Goal: Transaction & Acquisition: Book appointment/travel/reservation

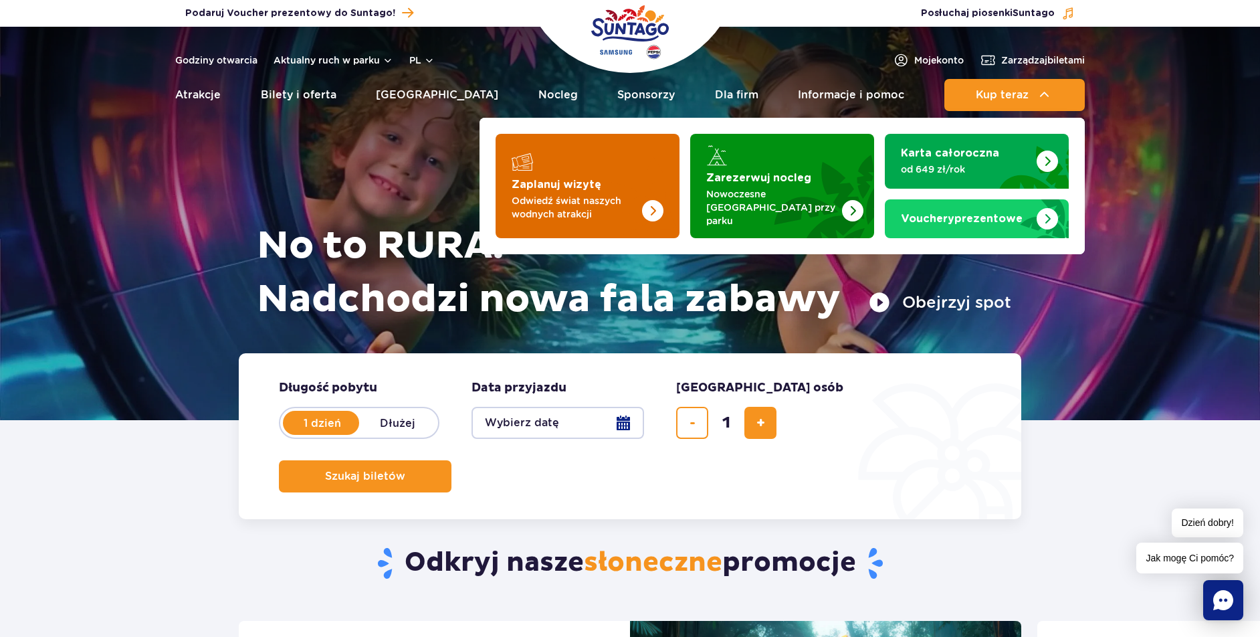
click at [644, 200] on img "Zaplanuj wizytę" at bounding box center [652, 210] width 21 height 21
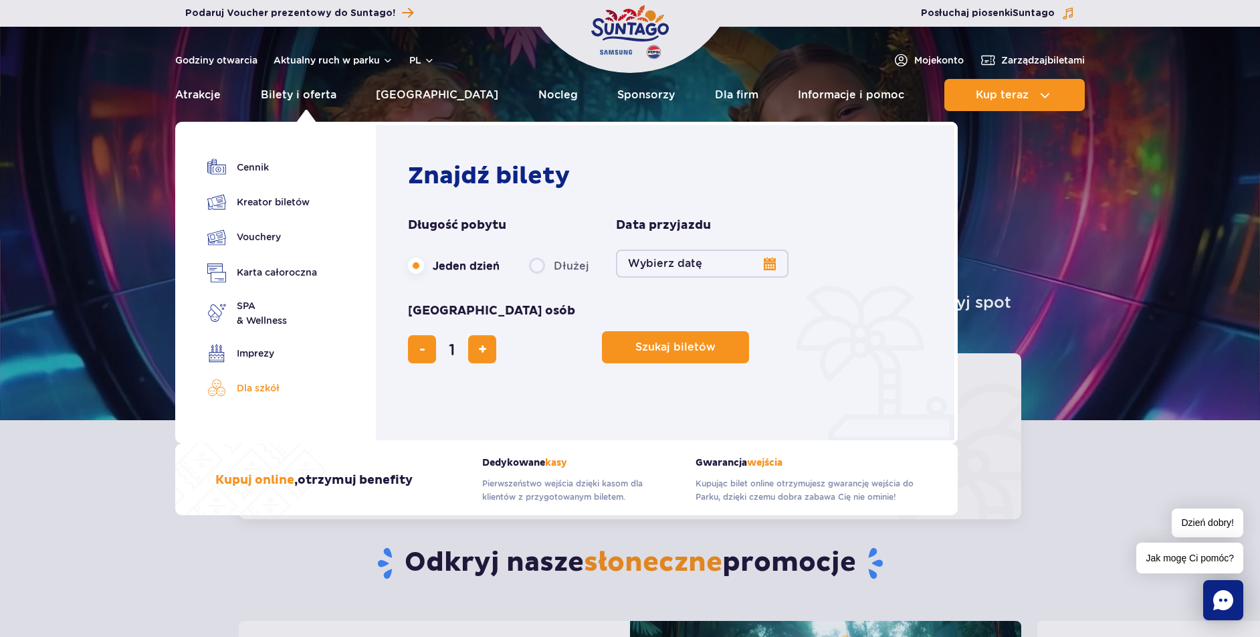
click at [252, 380] on link "Dla szkół" at bounding box center [262, 388] width 110 height 19
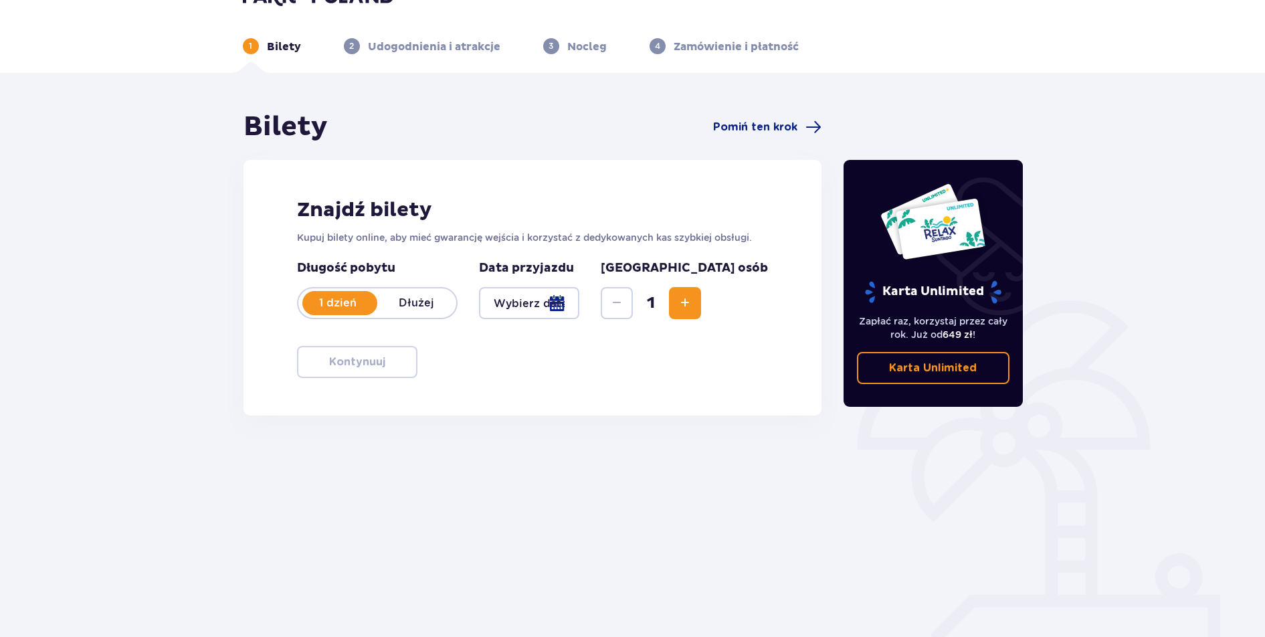
scroll to position [48, 0]
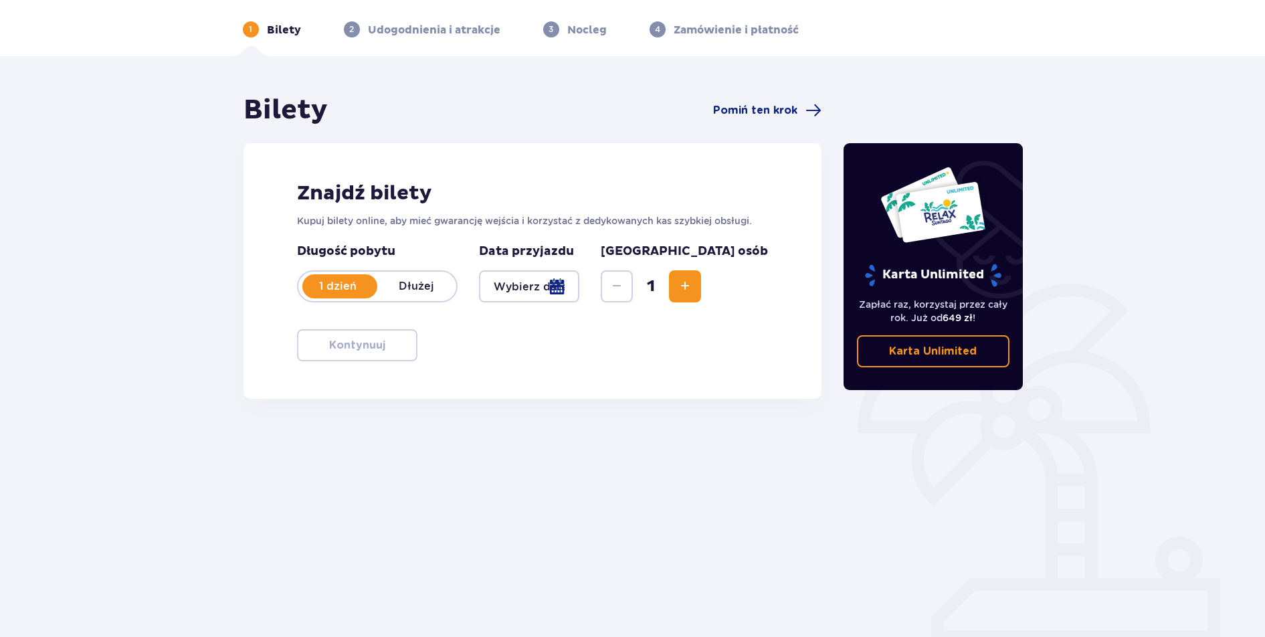
click at [580, 286] on div at bounding box center [529, 286] width 101 height 32
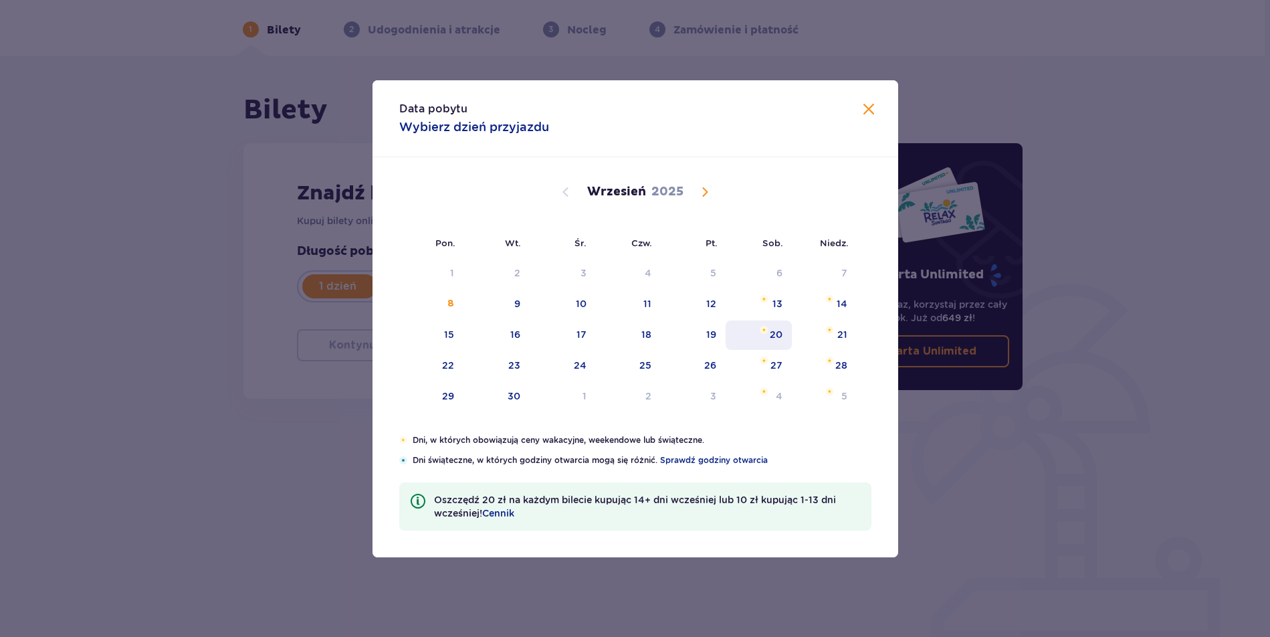
click at [770, 331] on div "20" at bounding box center [776, 334] width 13 height 13
type input "[DATE]"
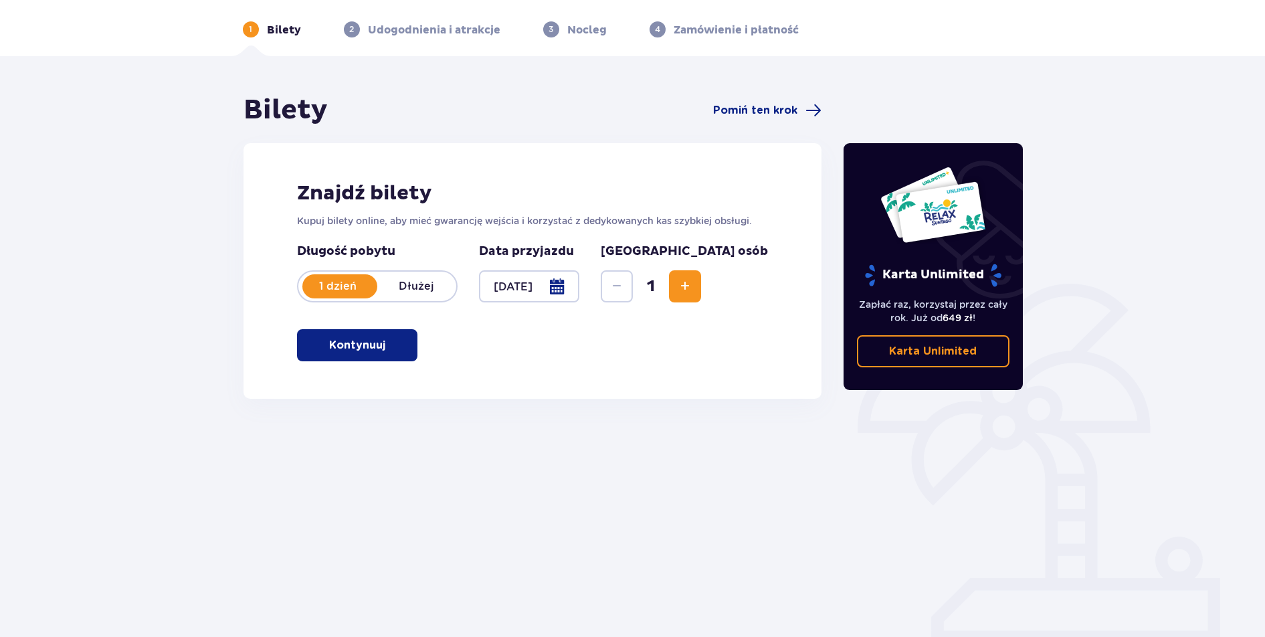
click at [693, 291] on span "Increase" at bounding box center [685, 286] width 16 height 16
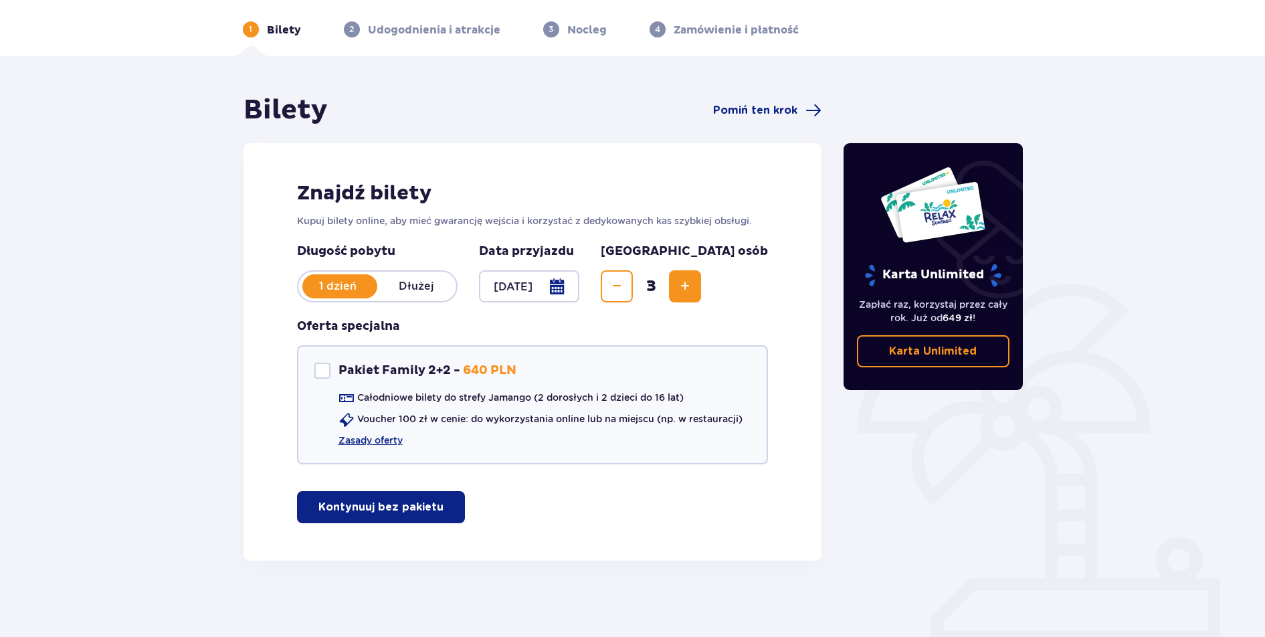
click at [693, 291] on span "Increase" at bounding box center [685, 286] width 16 height 16
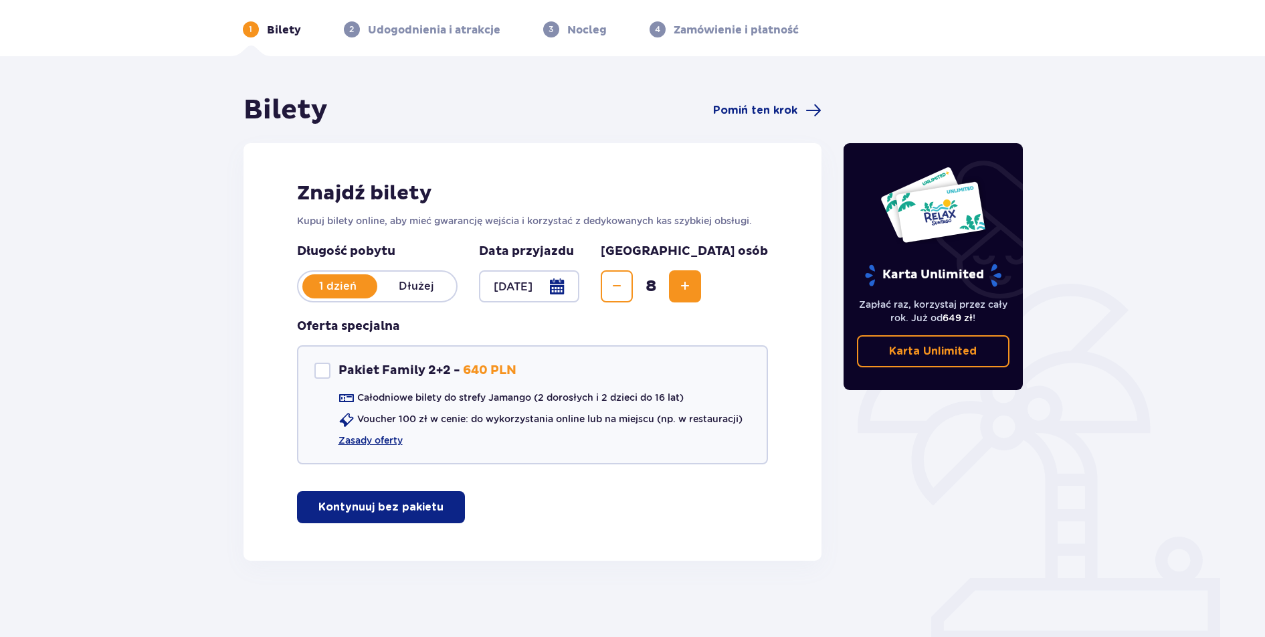
click at [693, 291] on span "Increase" at bounding box center [685, 286] width 16 height 16
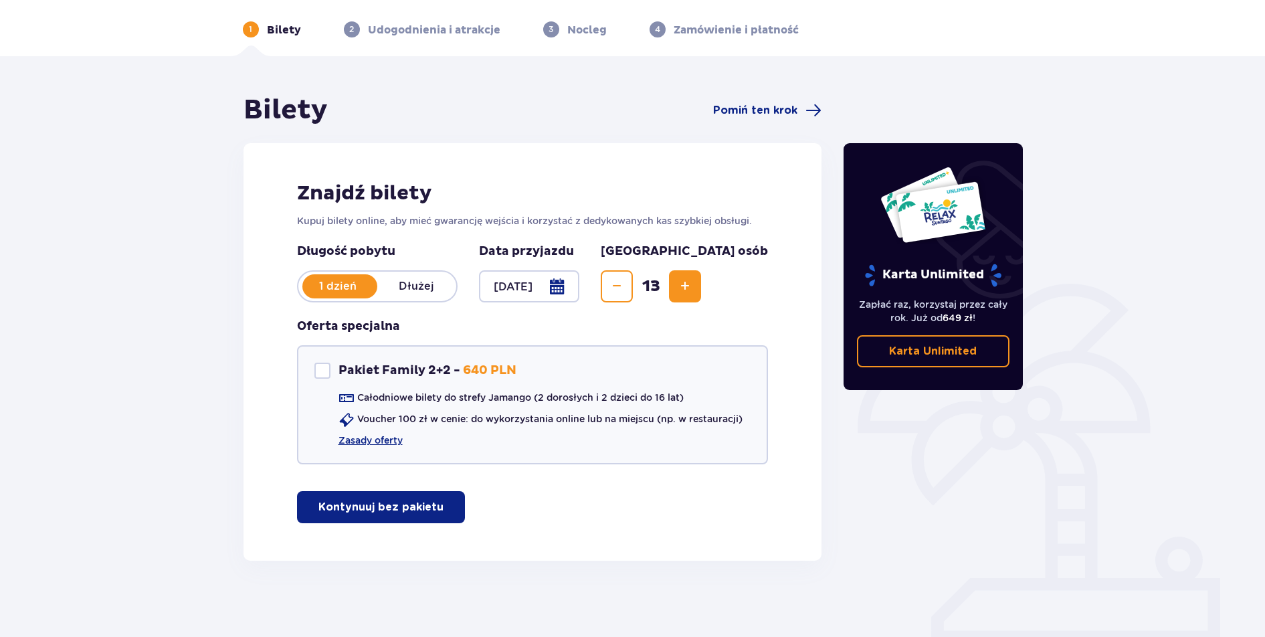
click at [693, 291] on span "Increase" at bounding box center [685, 286] width 16 height 16
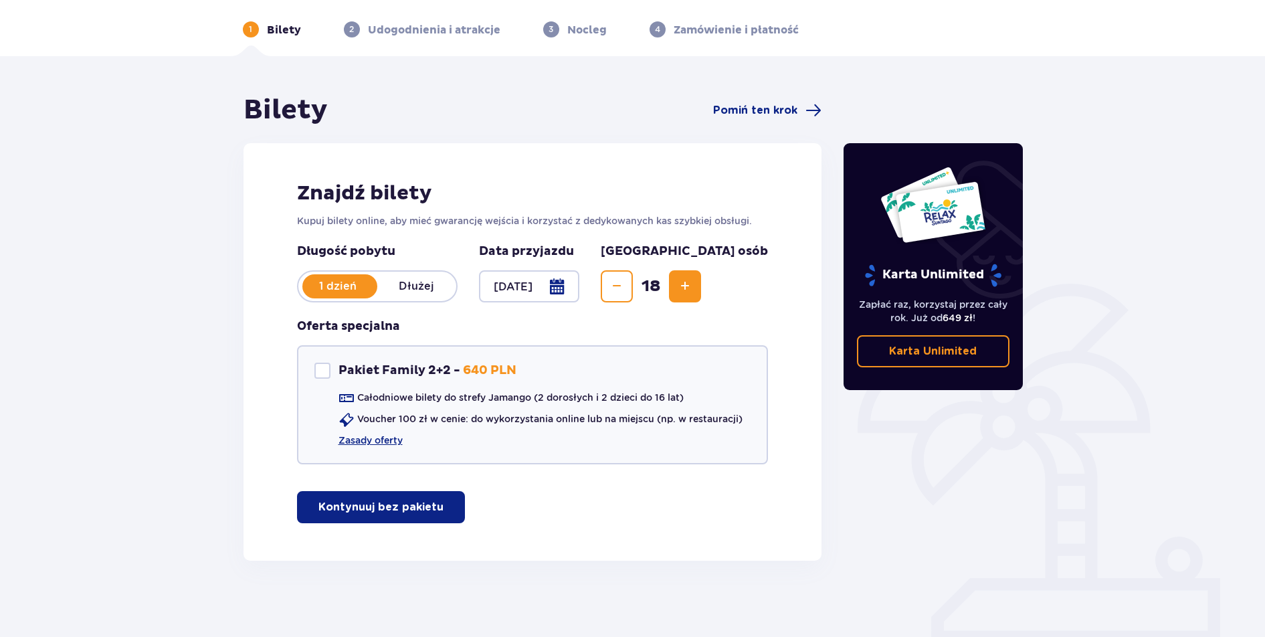
click at [693, 291] on span "Increase" at bounding box center [685, 286] width 16 height 16
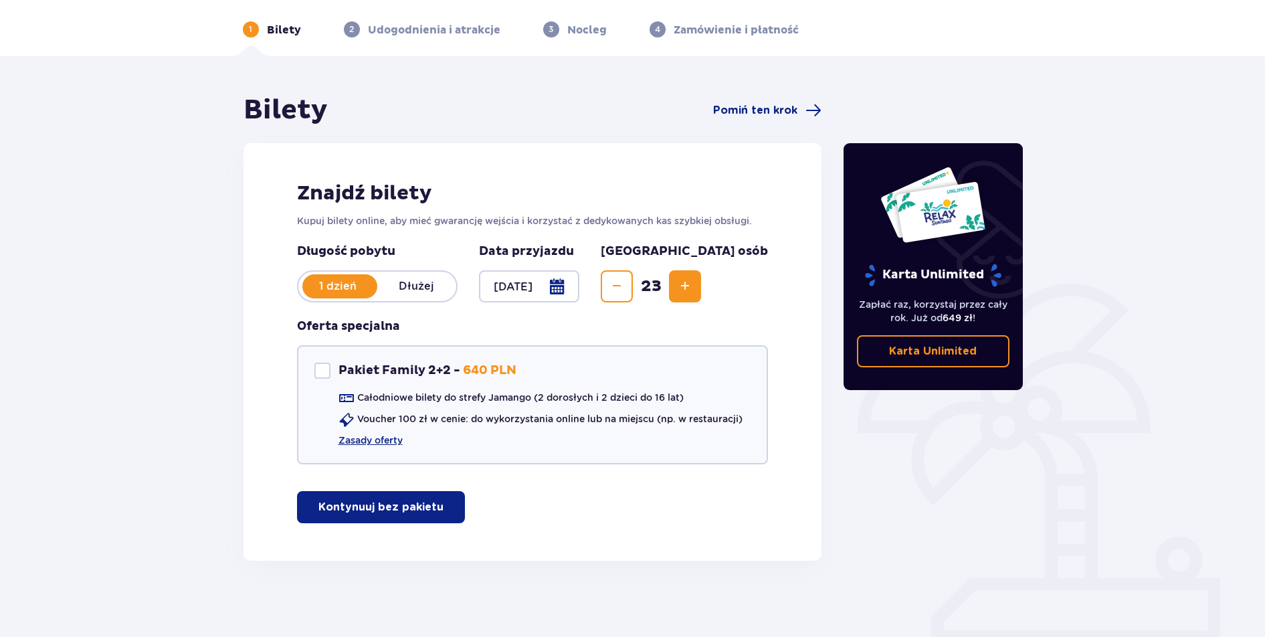
click at [693, 291] on span "Increase" at bounding box center [685, 286] width 16 height 16
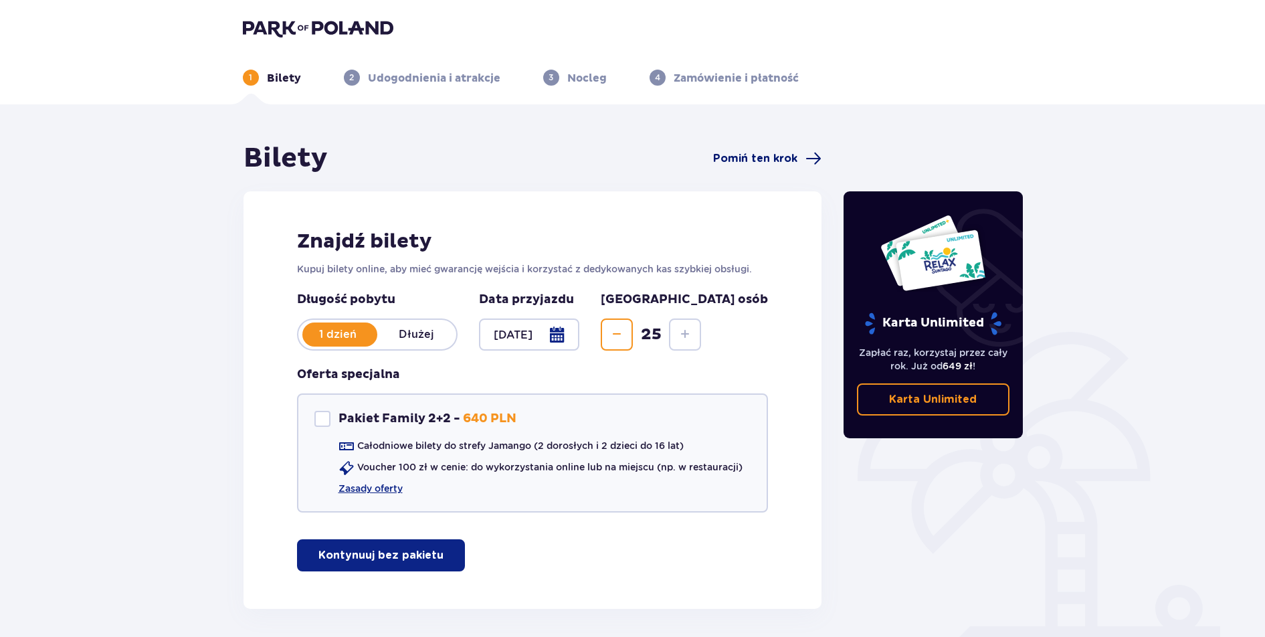
click at [765, 155] on span "Pomiń ten krok" at bounding box center [755, 158] width 84 height 15
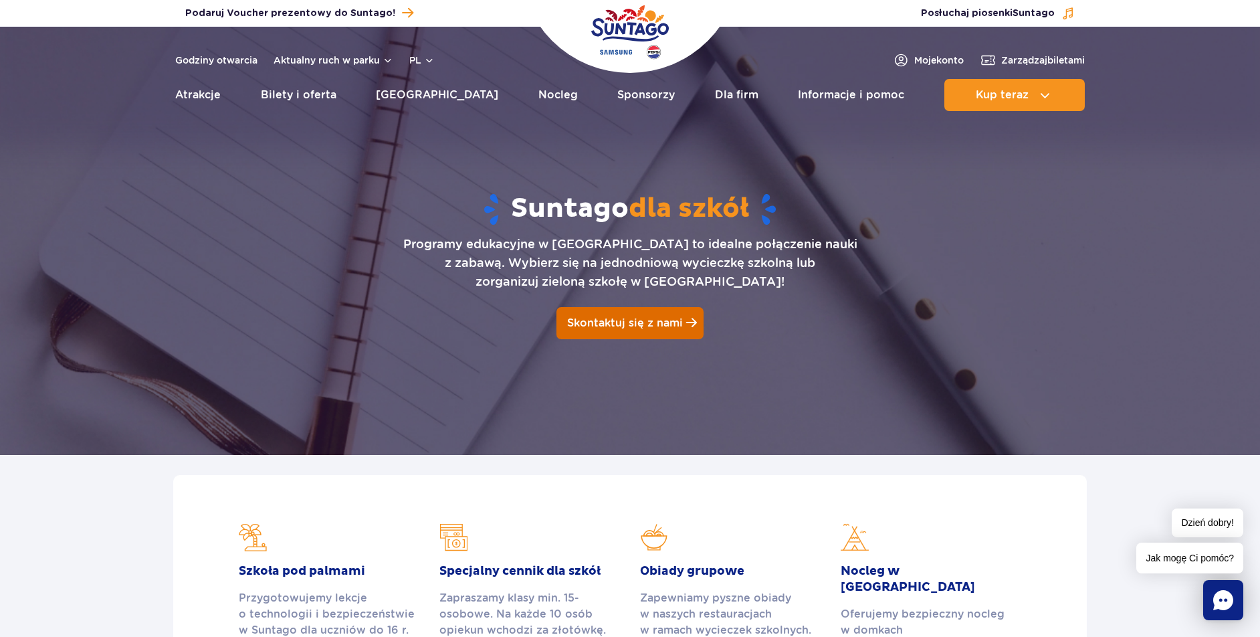
click at [623, 319] on span "Skontaktuj się z nami" at bounding box center [625, 322] width 116 height 13
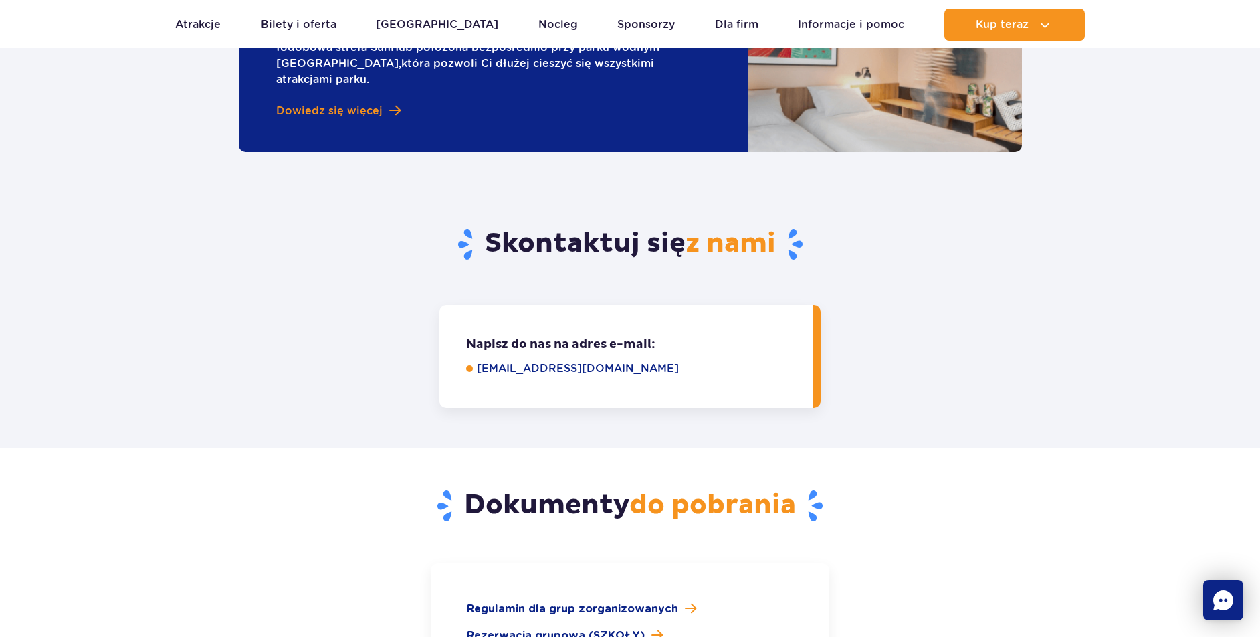
scroll to position [1683, 0]
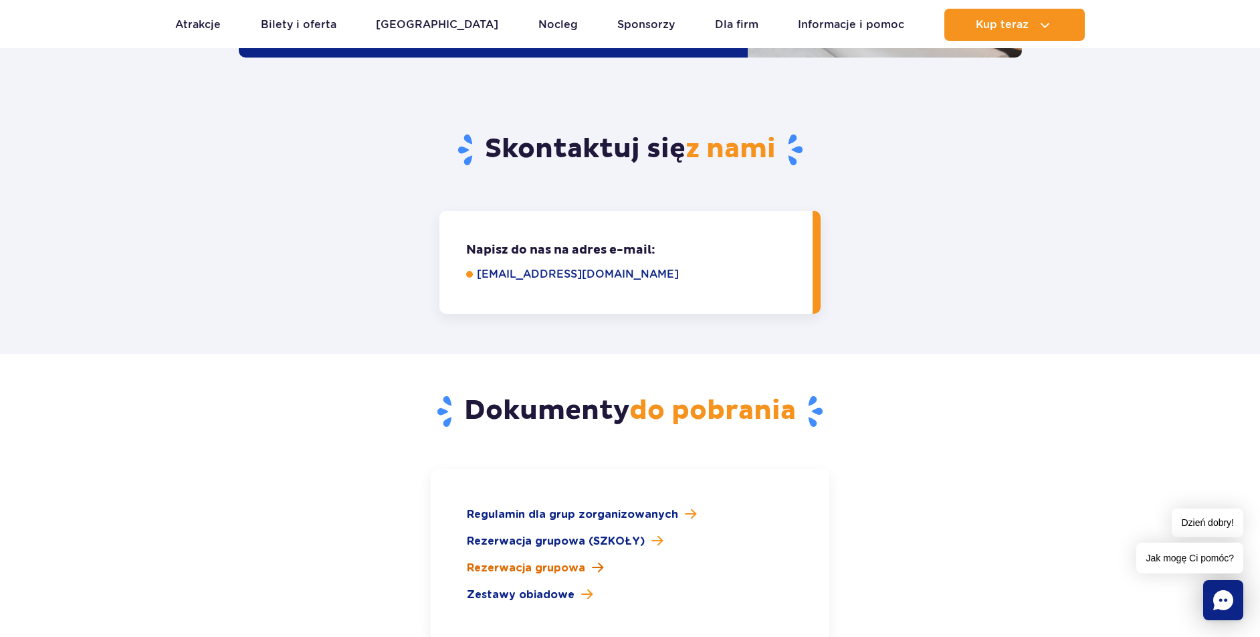
click at [549, 560] on span "Rezerwacja grupowa" at bounding box center [526, 568] width 118 height 16
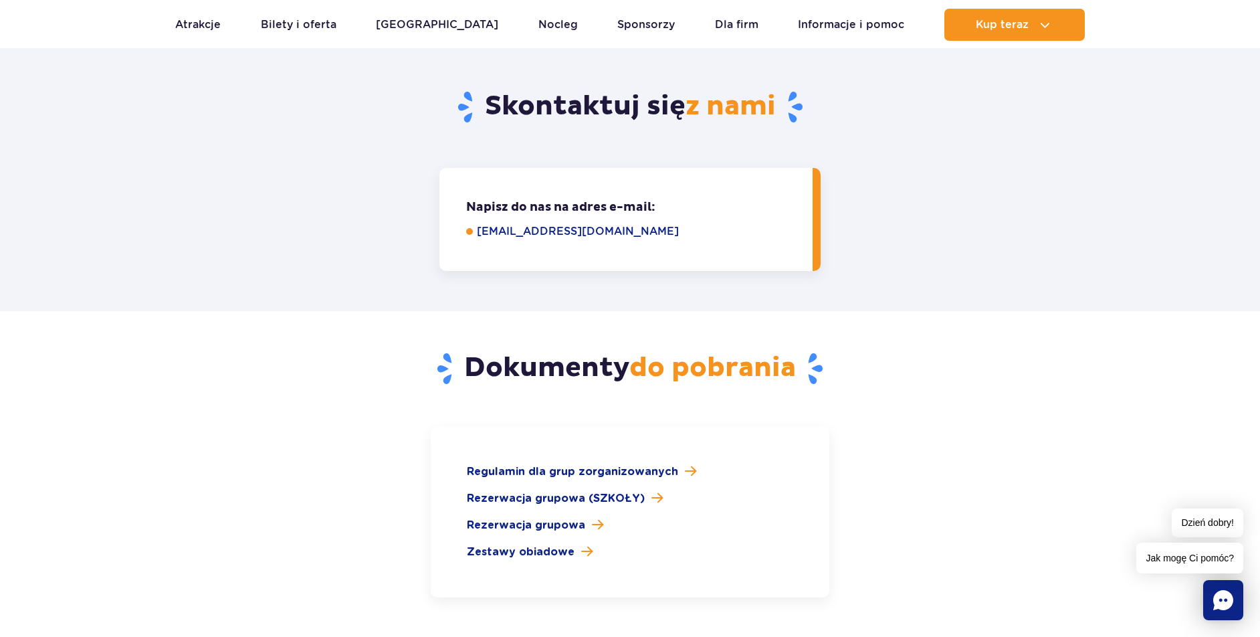
scroll to position [1750, 0]
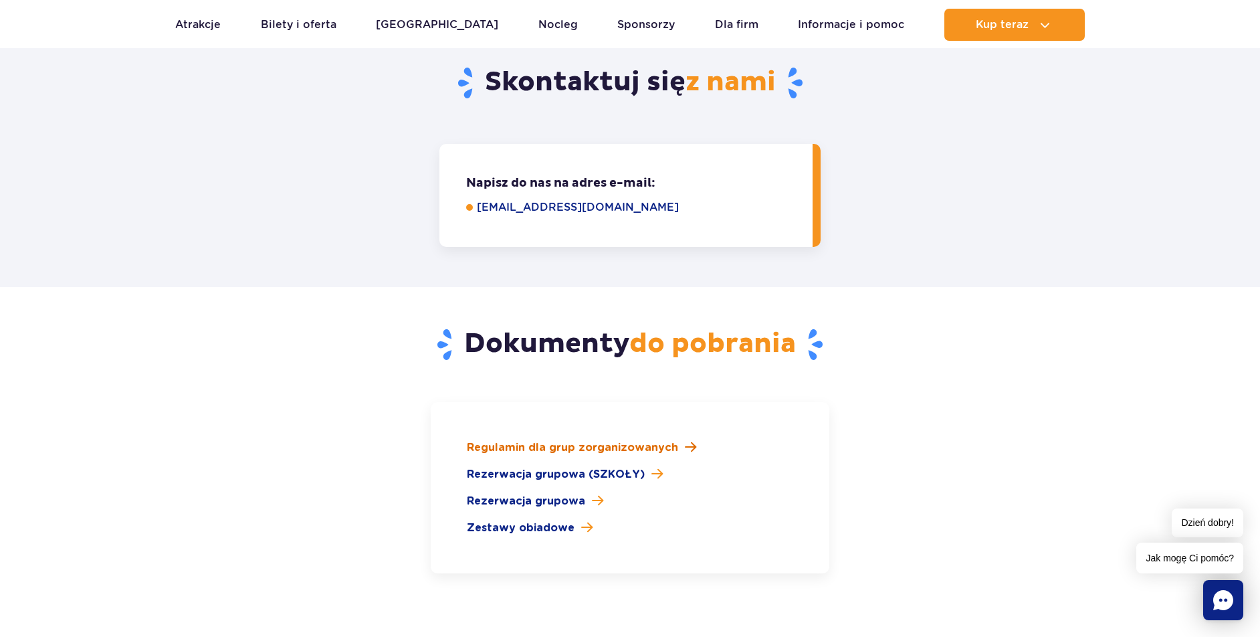
click at [541, 440] on span "Regulamin dla grup zorganizowanych" at bounding box center [572, 448] width 211 height 16
click at [546, 520] on span "Zestawy obiadowe" at bounding box center [521, 528] width 108 height 16
